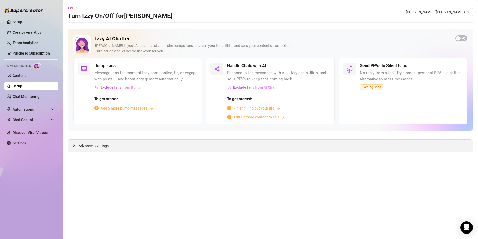
drag, startPoint x: 113, startPoint y: 144, endPoint x: 106, endPoint y: 144, distance: 7.8
click at [113, 144] on div "Advanced Settings" at bounding box center [270, 145] width 404 height 12
click at [106, 144] on span "Advanced Settings" at bounding box center [93, 146] width 30 height 6
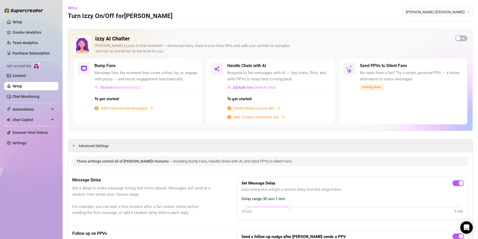
click at [118, 89] on span "Exclude fans from Bump" at bounding box center [120, 87] width 40 height 4
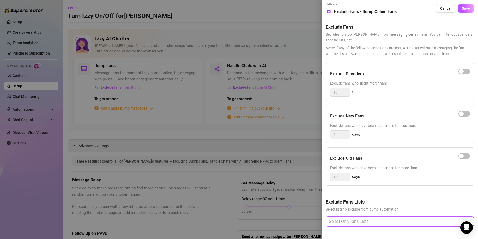
click at [371, 185] on div at bounding box center [396, 220] width 140 height 9
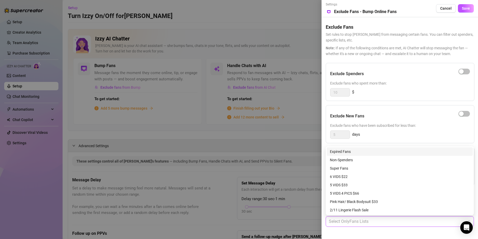
click at [377, 115] on div "Exclude New Fans" at bounding box center [400, 115] width 140 height 13
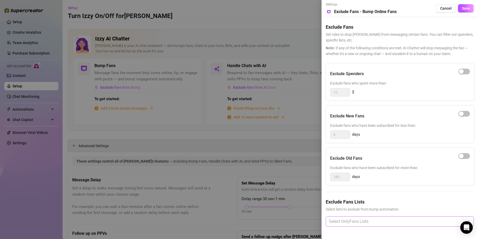
click at [377, 185] on div at bounding box center [396, 220] width 140 height 9
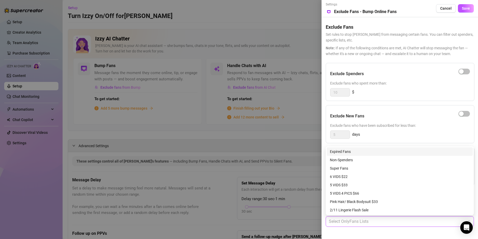
click at [327, 118] on div "Exclude New Fans Exclude fans who have been subscribed for less than: 5 days" at bounding box center [399, 124] width 148 height 38
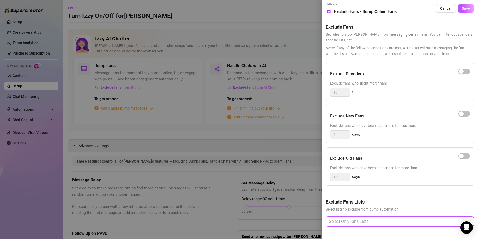
click at [367, 185] on div at bounding box center [396, 220] width 140 height 9
click at [264, 122] on div at bounding box center [239, 119] width 478 height 239
